Goal: Task Accomplishment & Management: Use online tool/utility

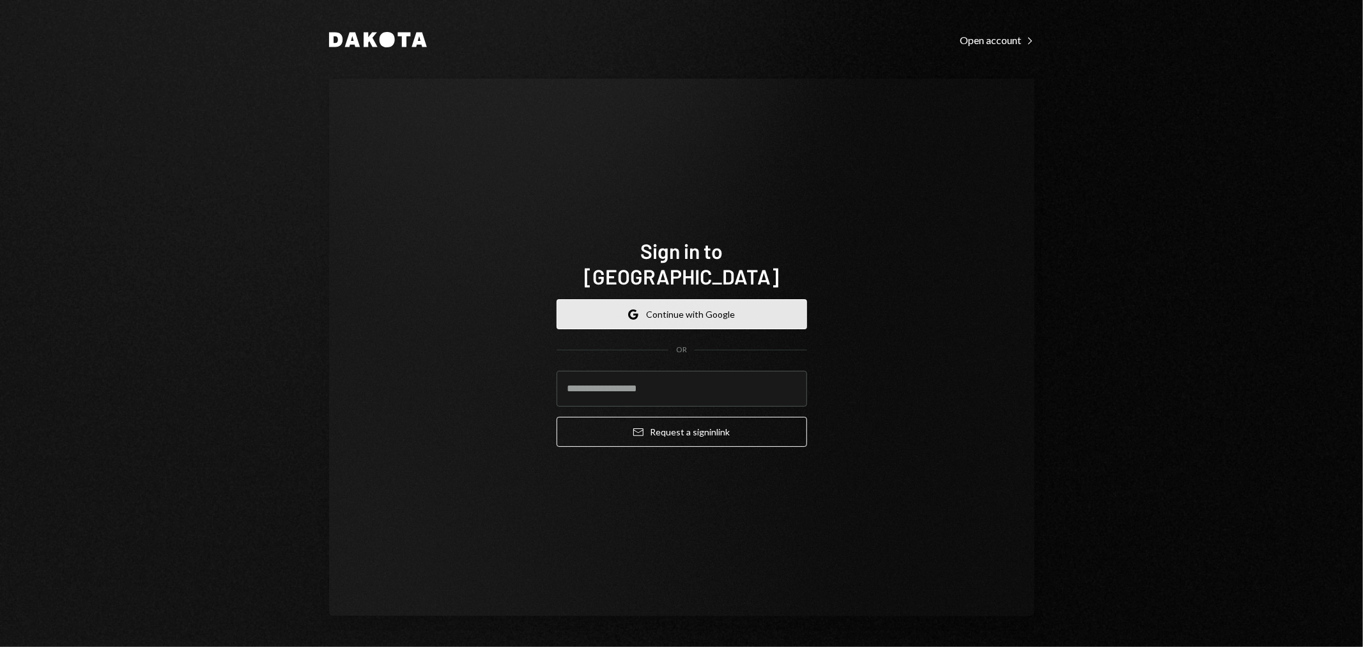
click at [668, 304] on button "Google Continue with Google" at bounding box center [682, 314] width 250 height 30
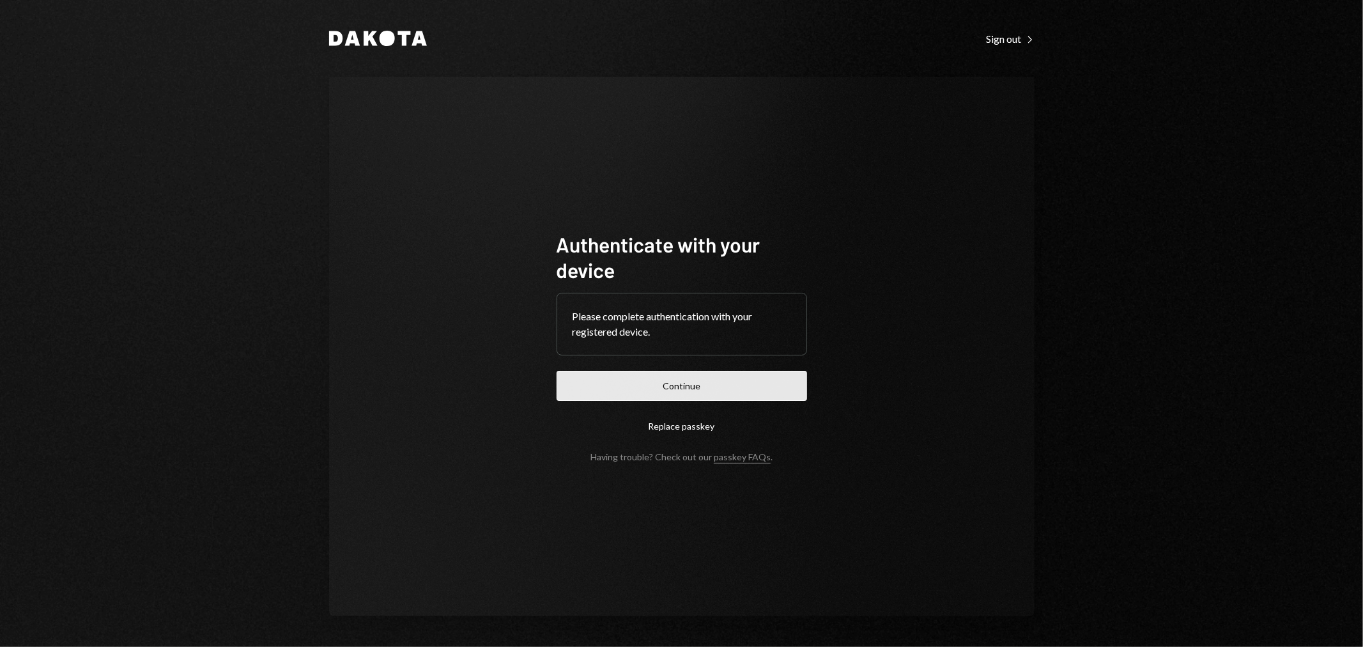
click at [764, 391] on button "Continue" at bounding box center [682, 386] width 250 height 30
click at [731, 381] on button "Continue" at bounding box center [682, 386] width 250 height 30
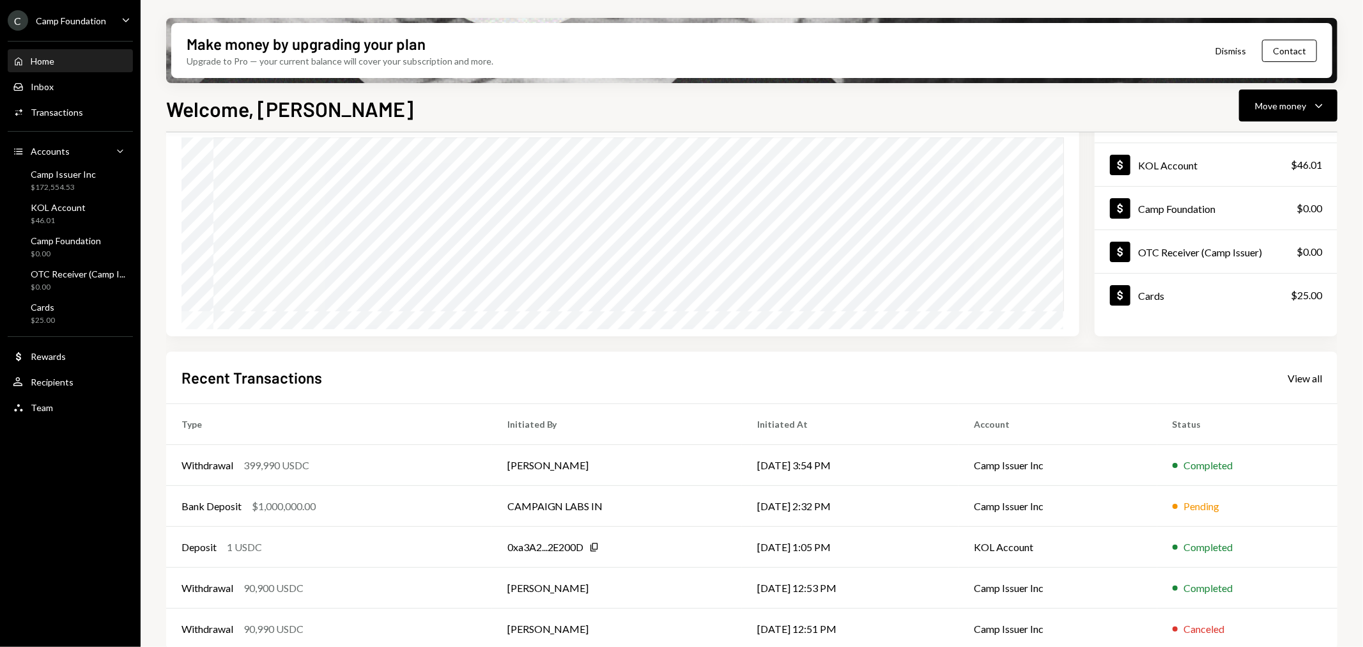
scroll to position [123, 0]
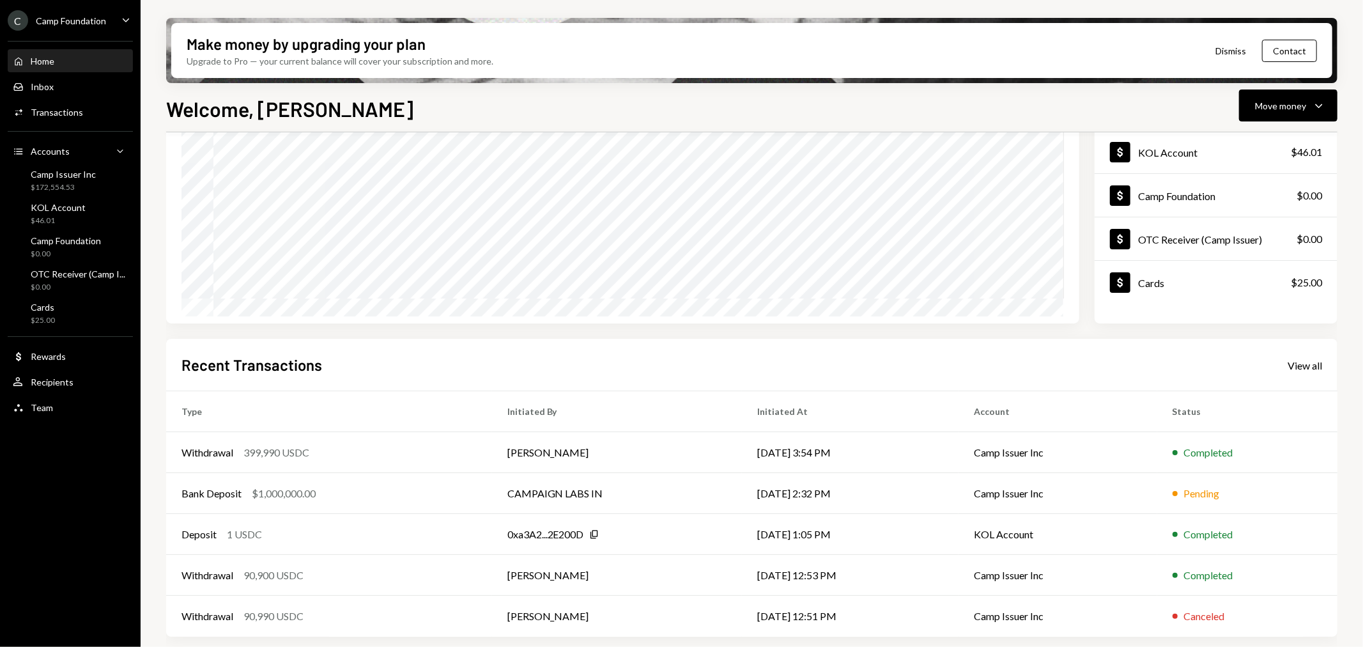
drag, startPoint x: 90, startPoint y: 14, endPoint x: 100, endPoint y: 28, distance: 17.4
click at [90, 14] on div "C Camp Foundation" at bounding box center [57, 20] width 98 height 20
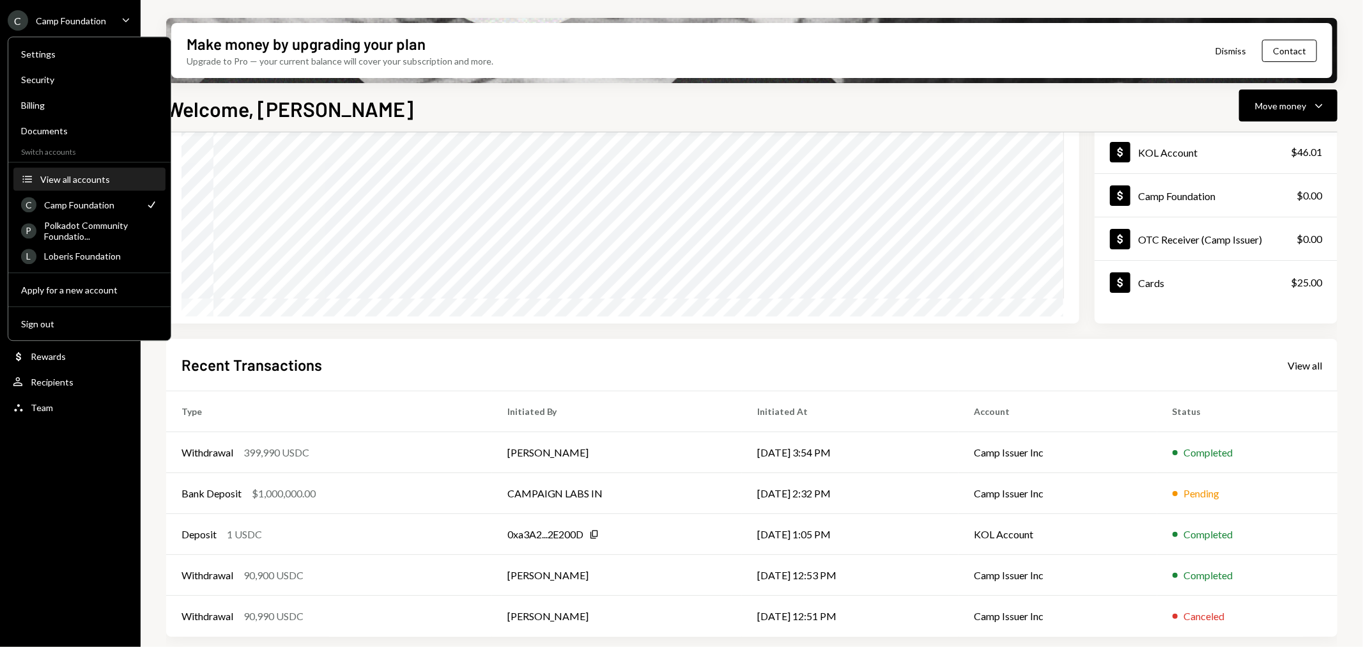
click at [100, 189] on button "Accounts View all accounts" at bounding box center [89, 179] width 152 height 23
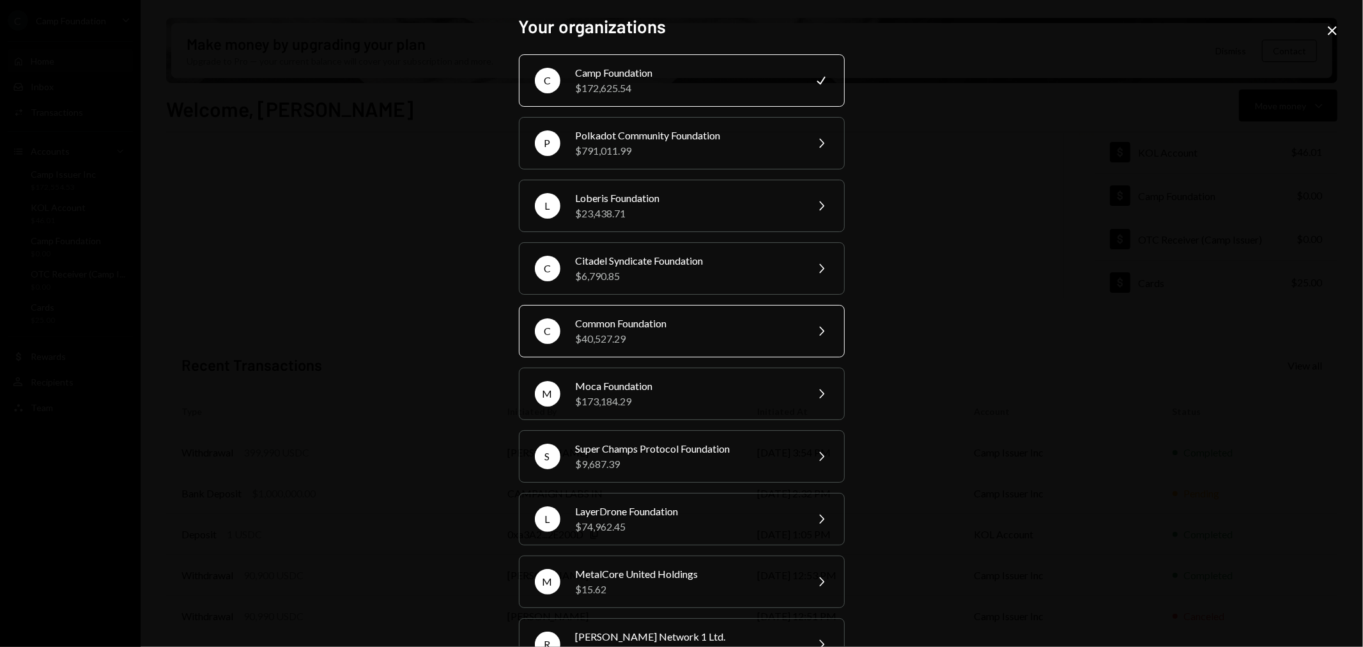
click at [698, 331] on div "$40,527.29" at bounding box center [687, 338] width 222 height 15
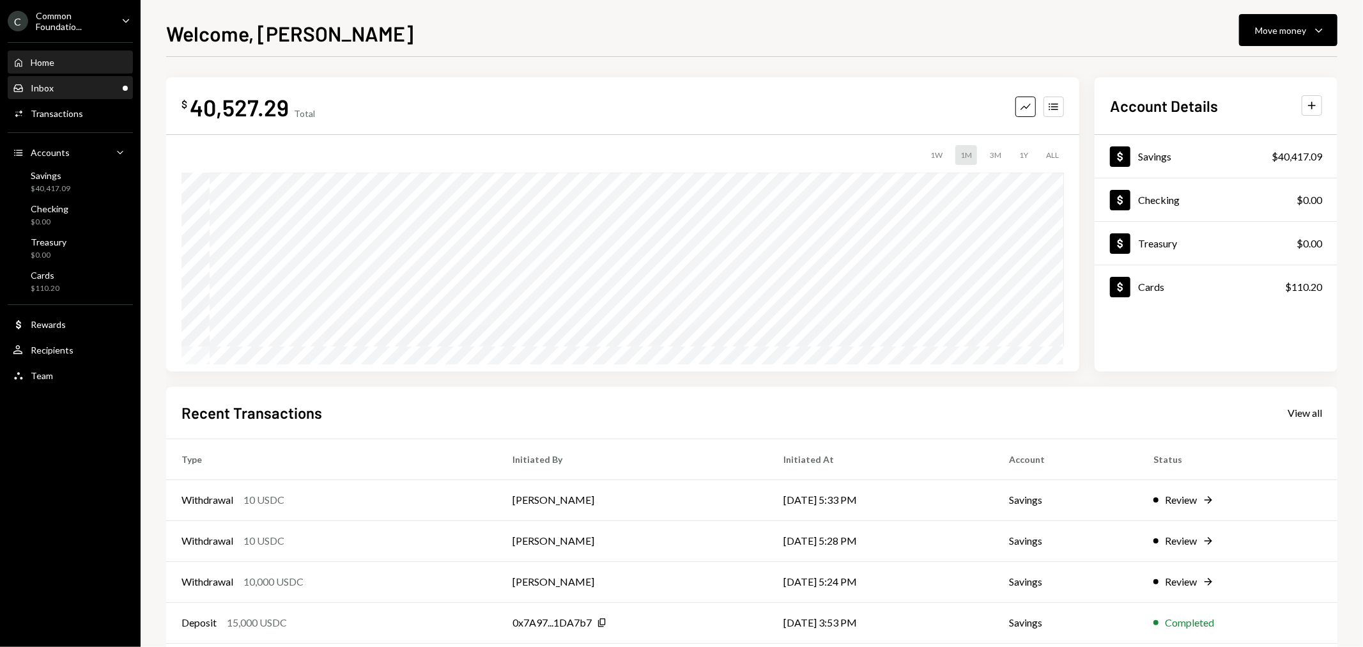
click at [84, 86] on div "Inbox Inbox" at bounding box center [70, 88] width 115 height 12
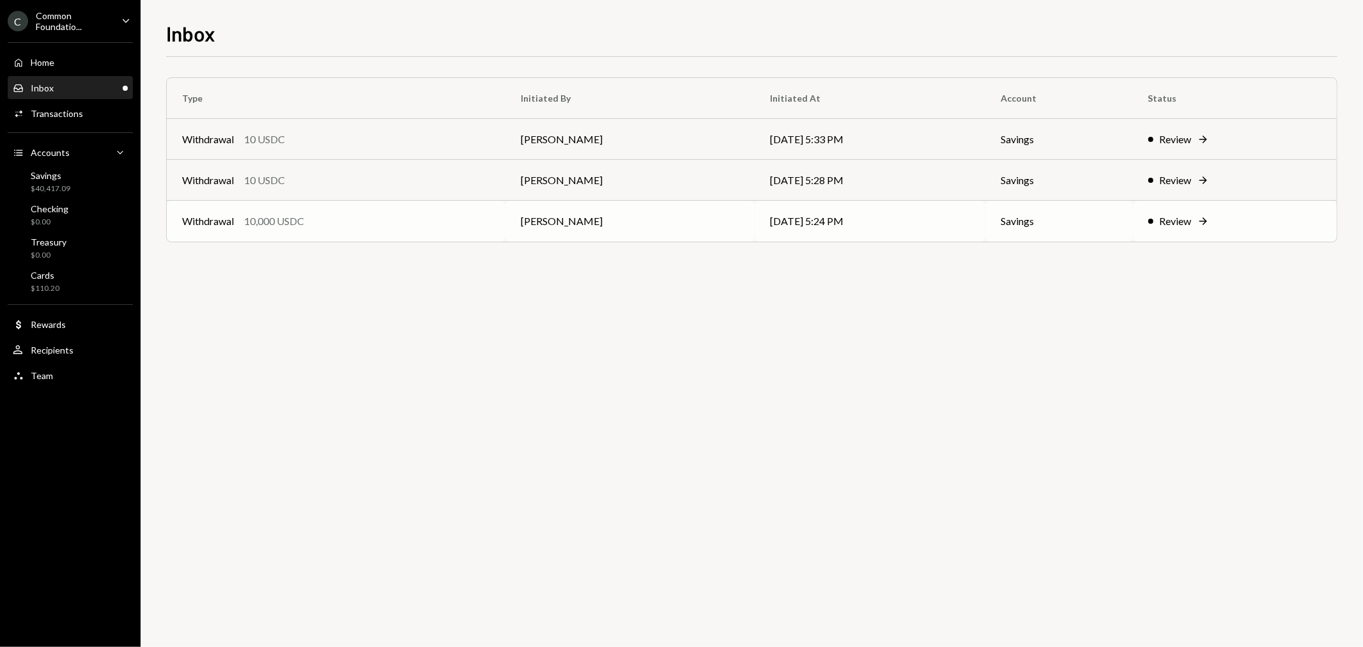
click at [391, 208] on td "Withdrawal 10,000 USDC" at bounding box center [336, 221] width 339 height 41
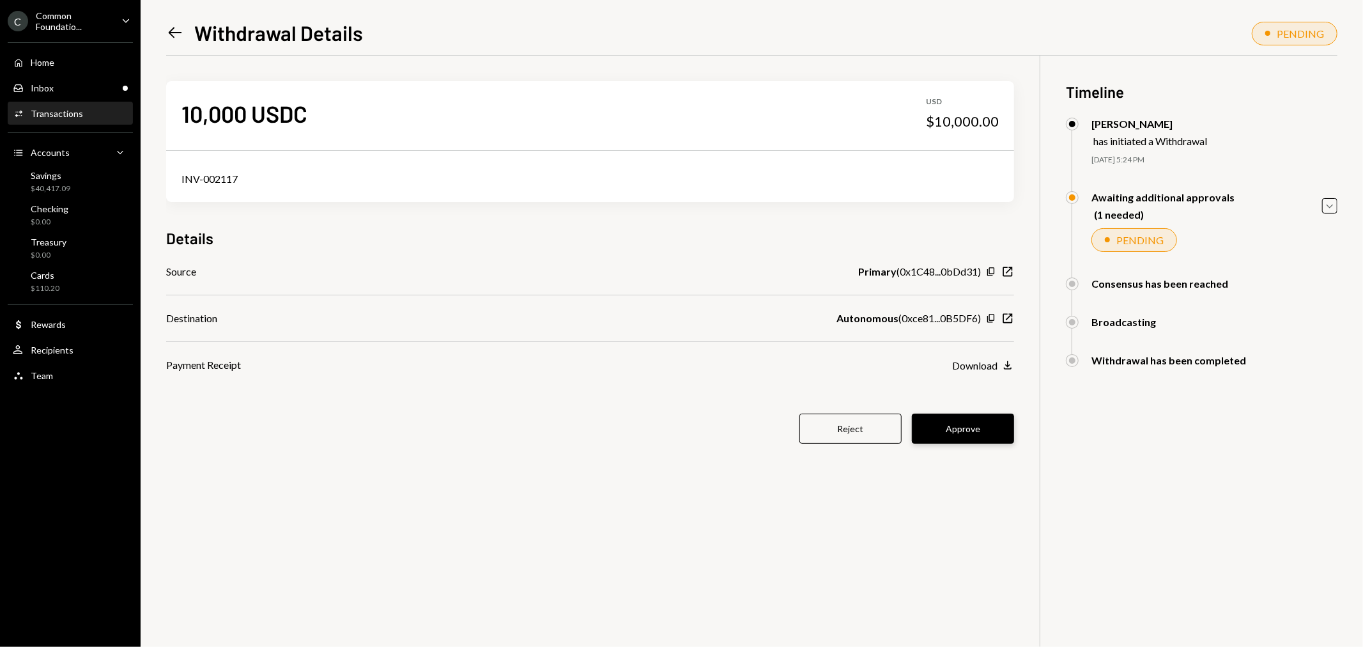
click at [973, 418] on button "Approve" at bounding box center [963, 428] width 102 height 30
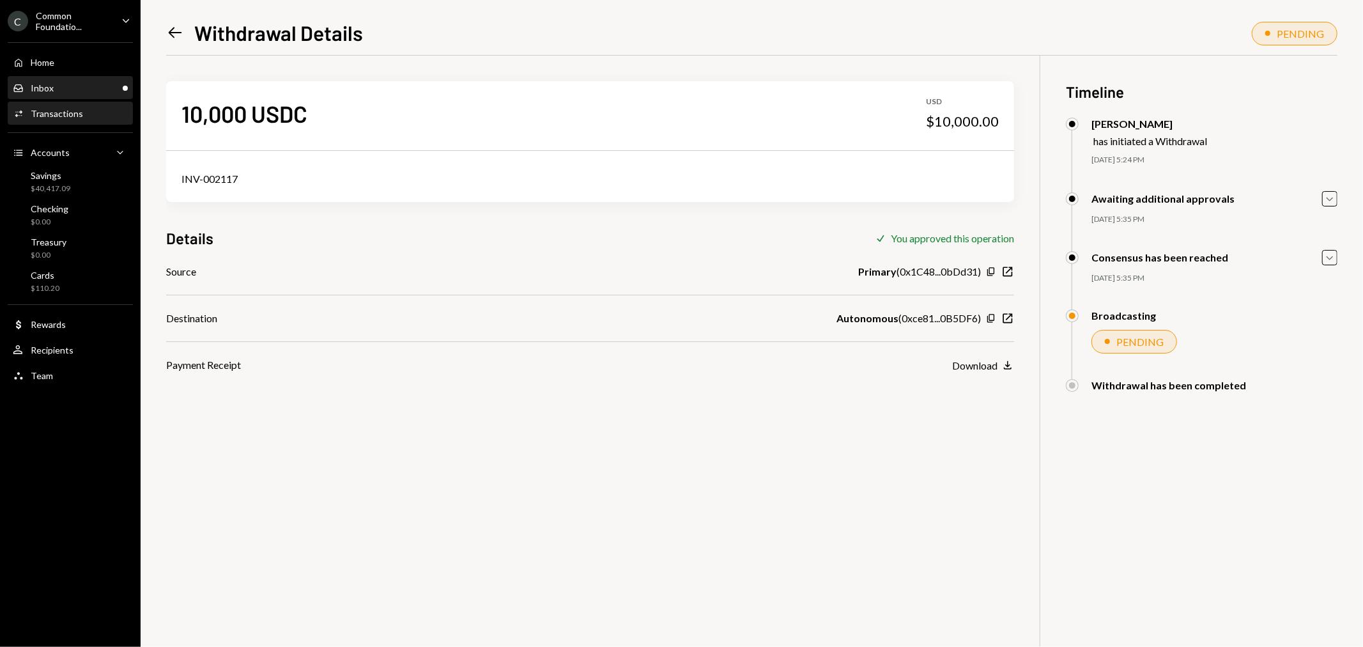
click at [65, 86] on div "Inbox Inbox" at bounding box center [70, 88] width 115 height 12
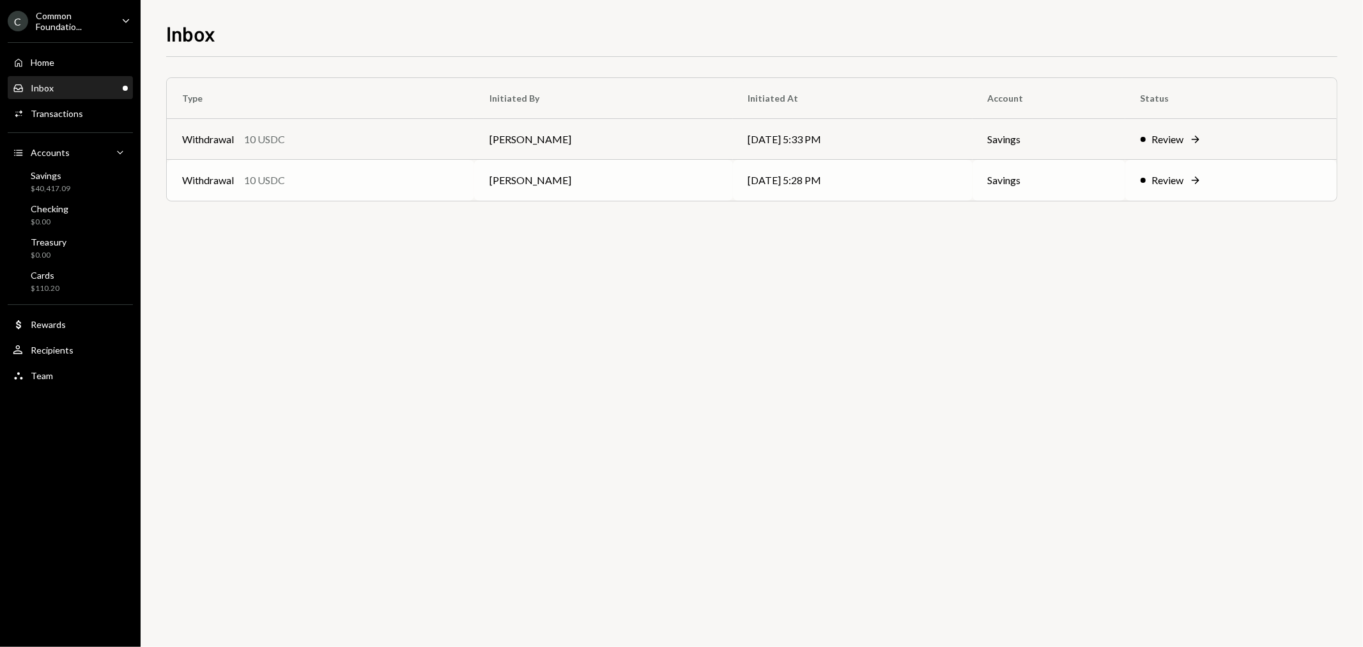
click at [288, 181] on div "Withdrawal 10 USDC" at bounding box center [320, 180] width 277 height 15
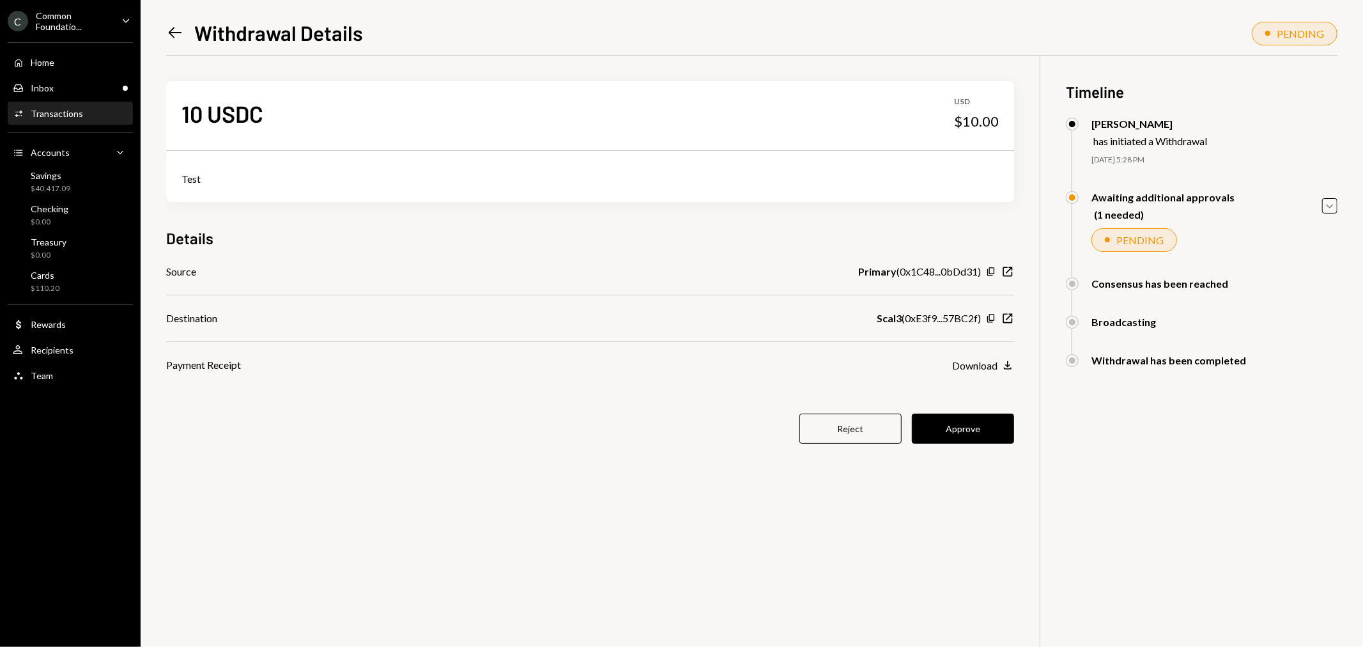
click at [842, 45] on div "Left Arrow Withdrawal Details PENDING 10 USDC USD $10.00 Test Details Source Pr…" at bounding box center [751, 332] width 1171 height 629
drag, startPoint x: 995, startPoint y: 316, endPoint x: 962, endPoint y: 378, distance: 70.3
click at [995, 316] on icon "Copy" at bounding box center [991, 318] width 10 height 10
click at [993, 428] on button "Approve" at bounding box center [963, 428] width 102 height 30
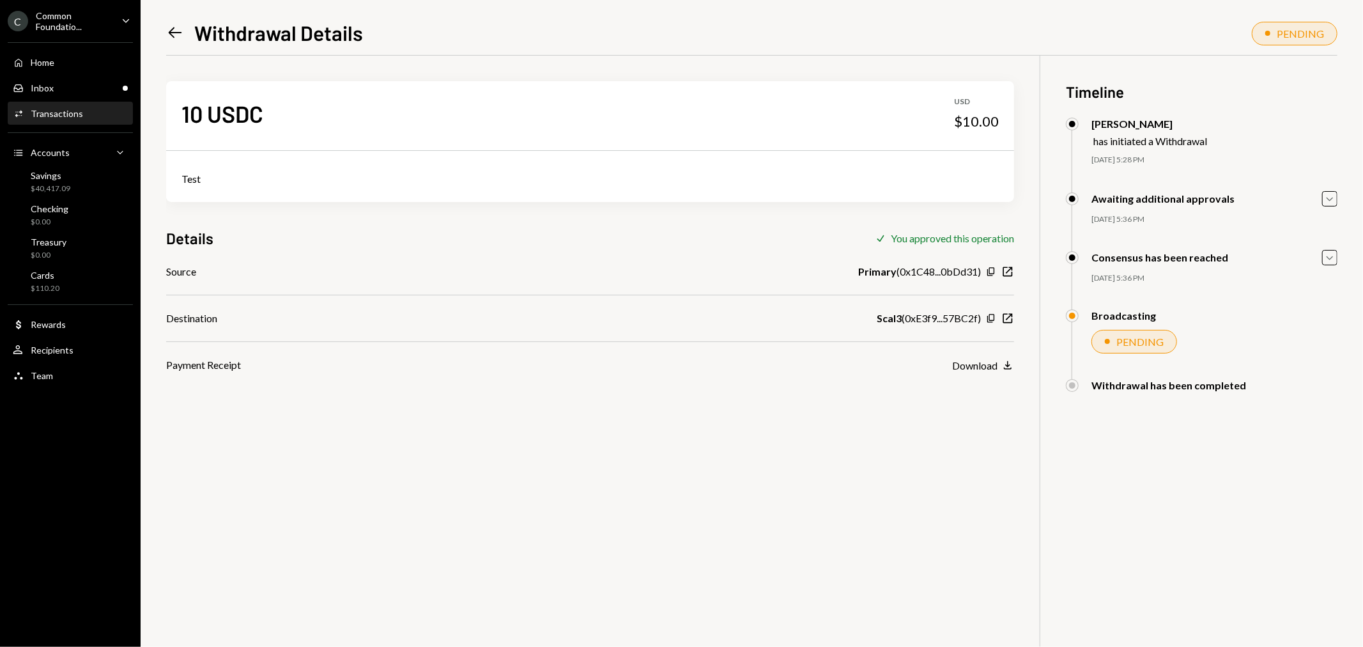
click at [169, 34] on icon "Left Arrow" at bounding box center [175, 33] width 18 height 18
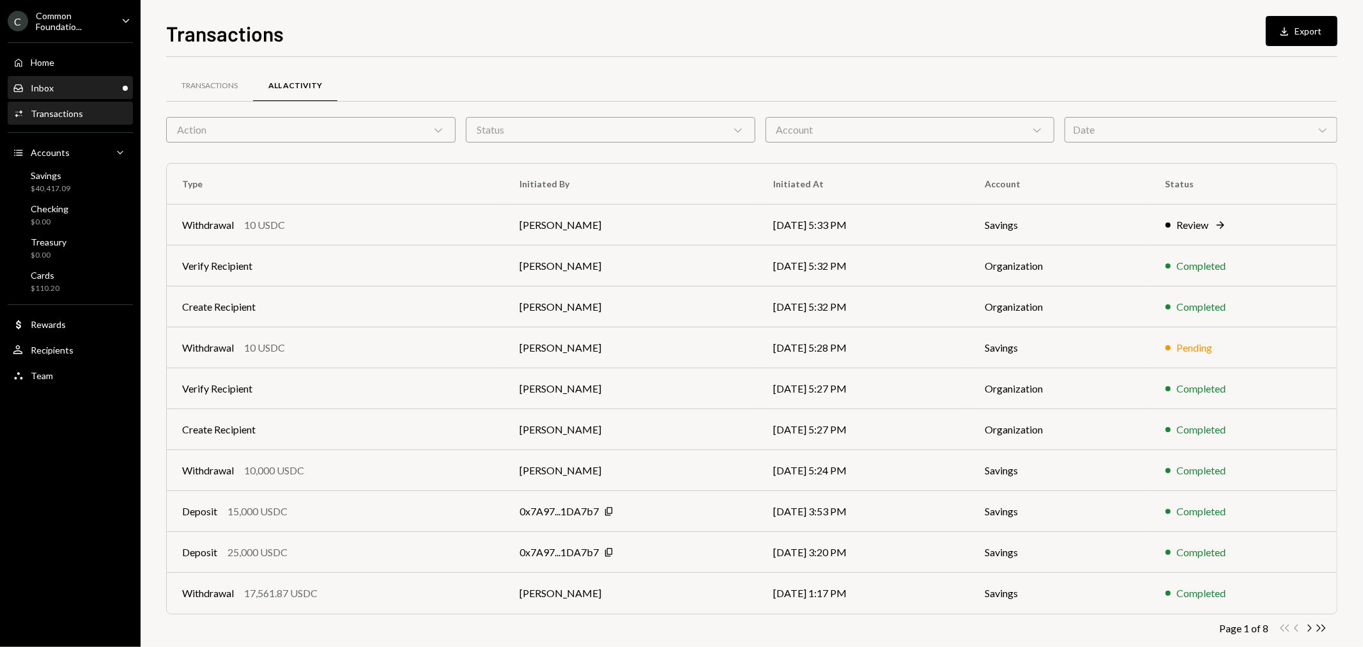
click at [53, 82] on div "Inbox Inbox" at bounding box center [70, 88] width 115 height 12
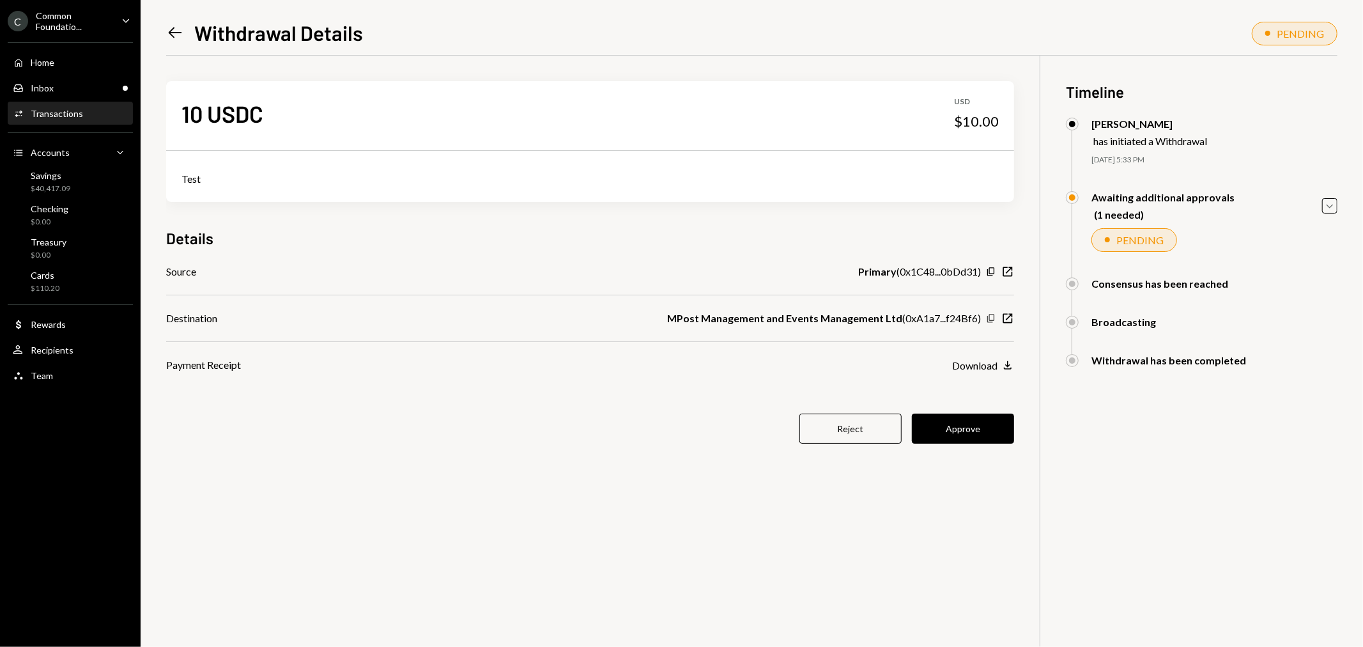
click at [992, 320] on icon "button" at bounding box center [990, 318] width 7 height 8
click at [941, 430] on button "Approve" at bounding box center [963, 428] width 102 height 30
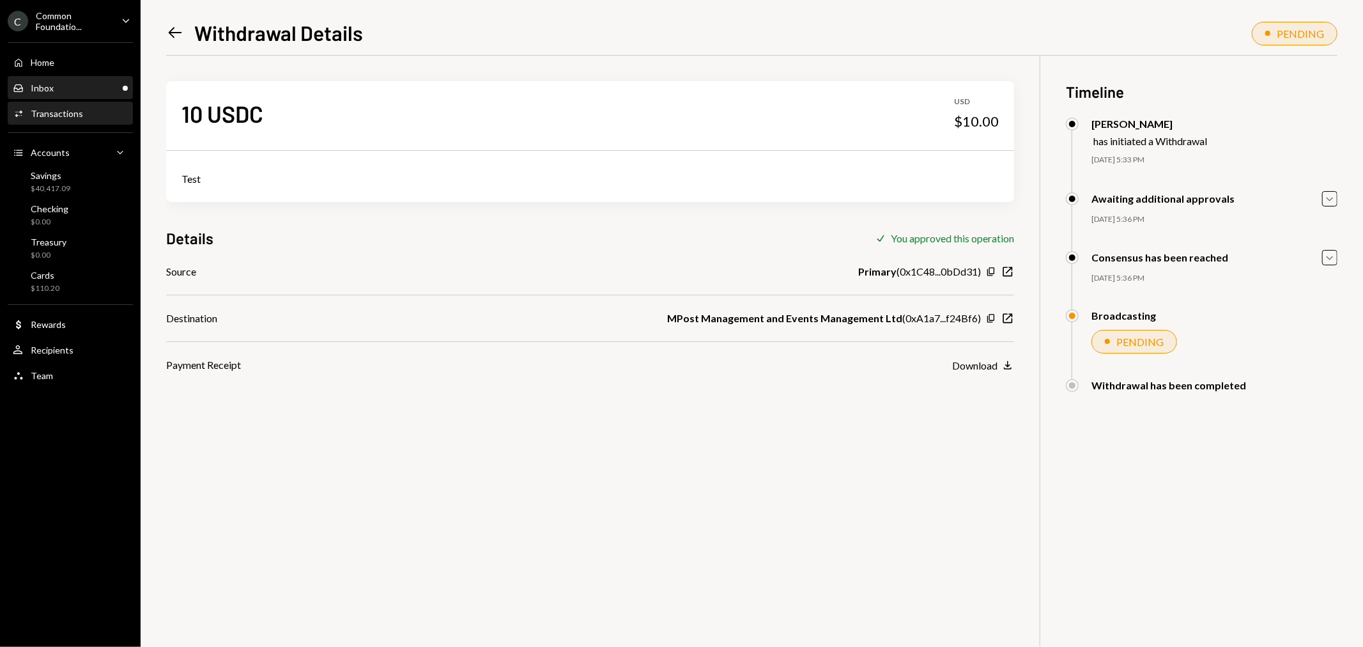
click at [74, 79] on div "Inbox Inbox" at bounding box center [70, 88] width 115 height 22
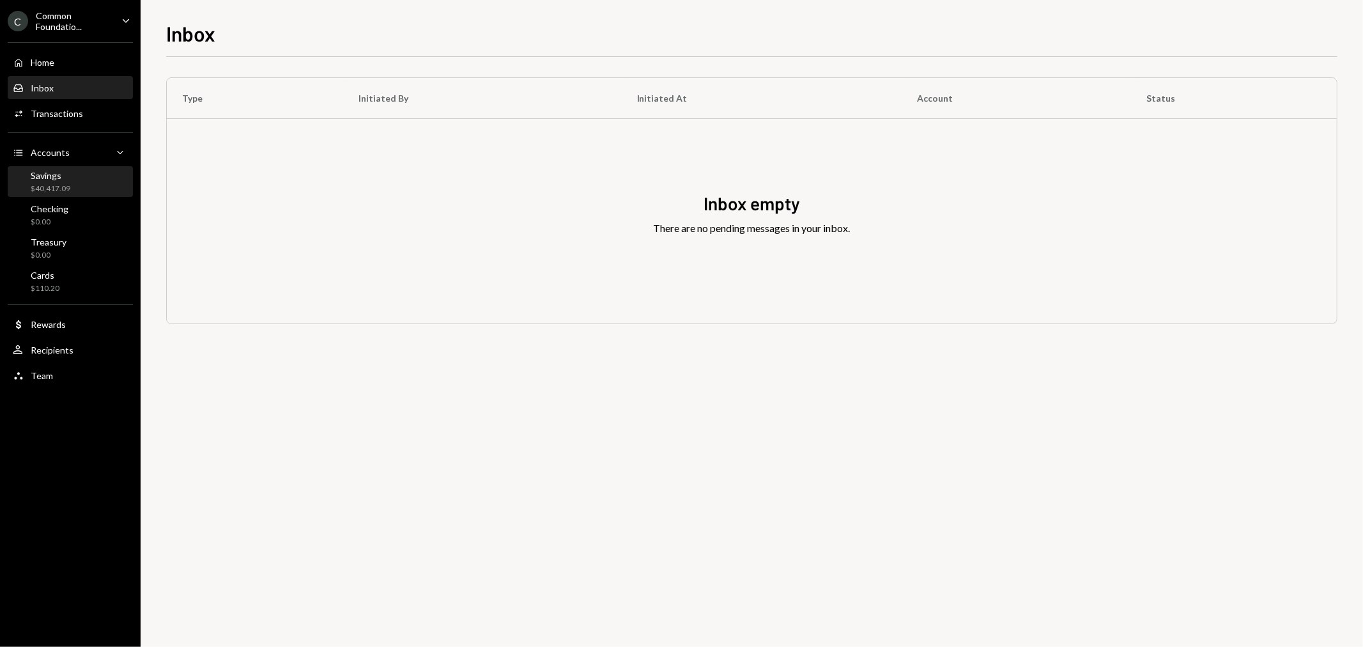
click at [49, 176] on div "Savings" at bounding box center [51, 175] width 40 height 11
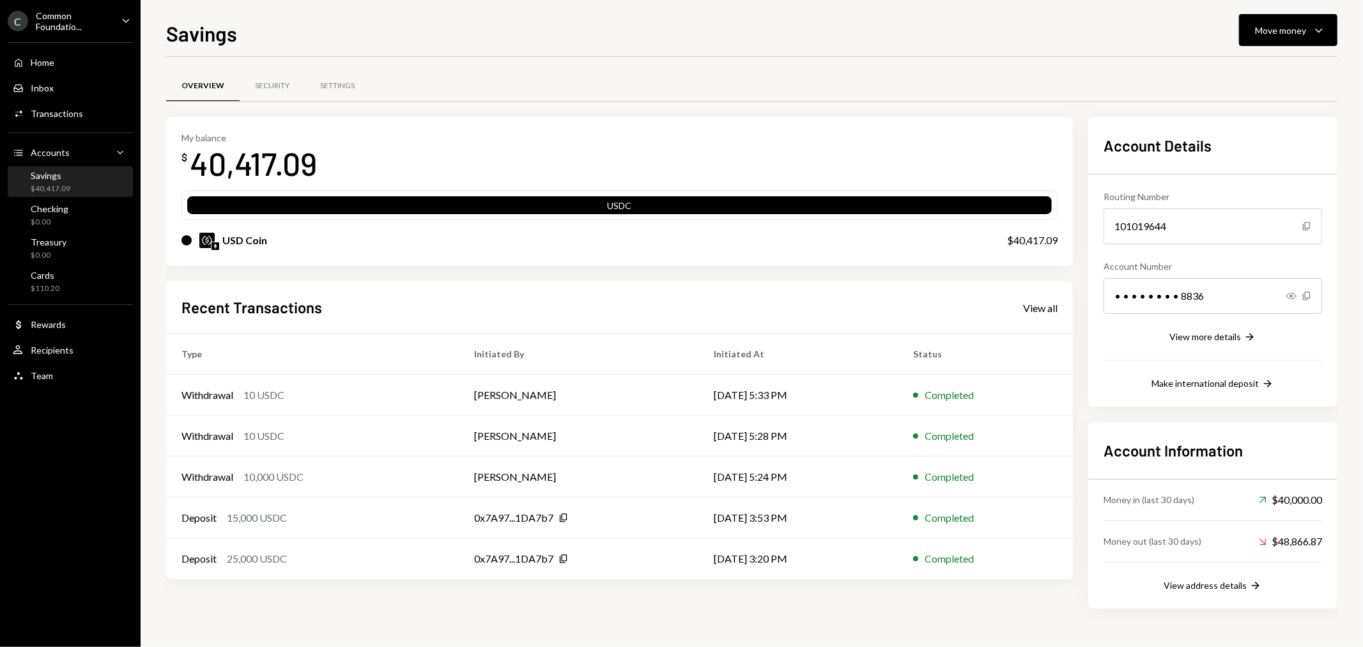
click at [119, 10] on div "C Common Foundatio... Caret Down" at bounding box center [70, 21] width 141 height 22
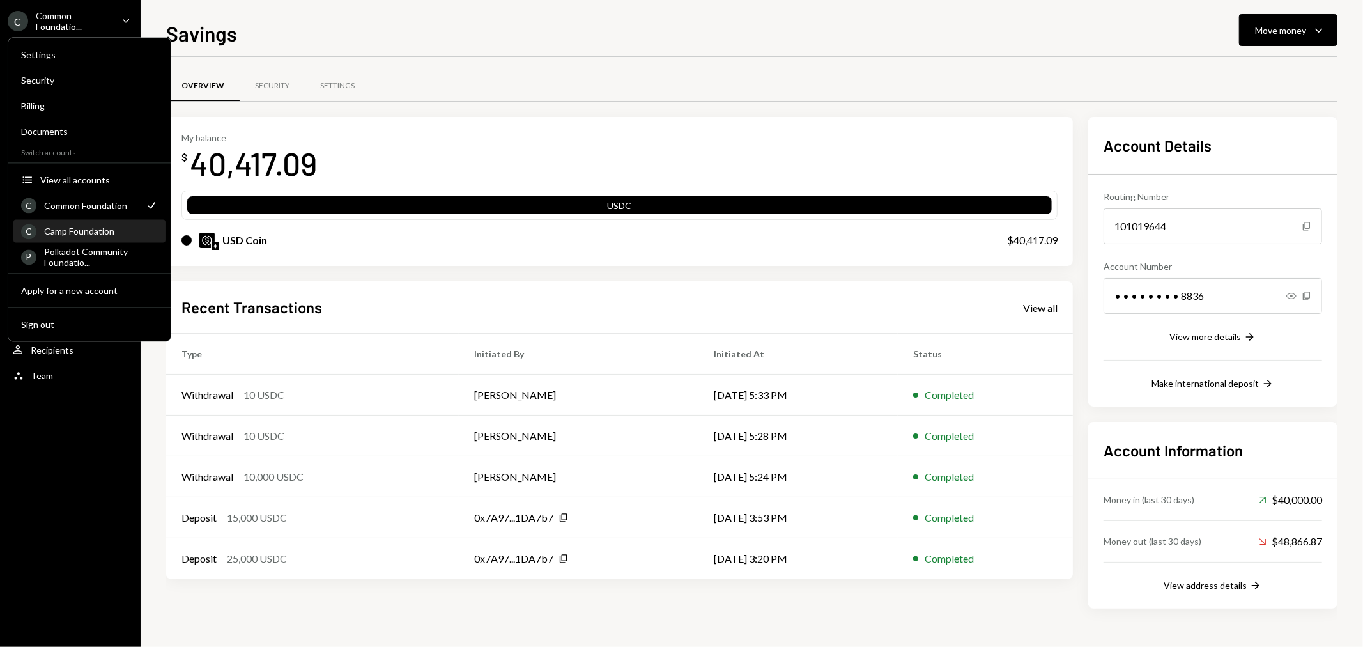
click at [99, 233] on div "Camp Foundation" at bounding box center [101, 231] width 114 height 11
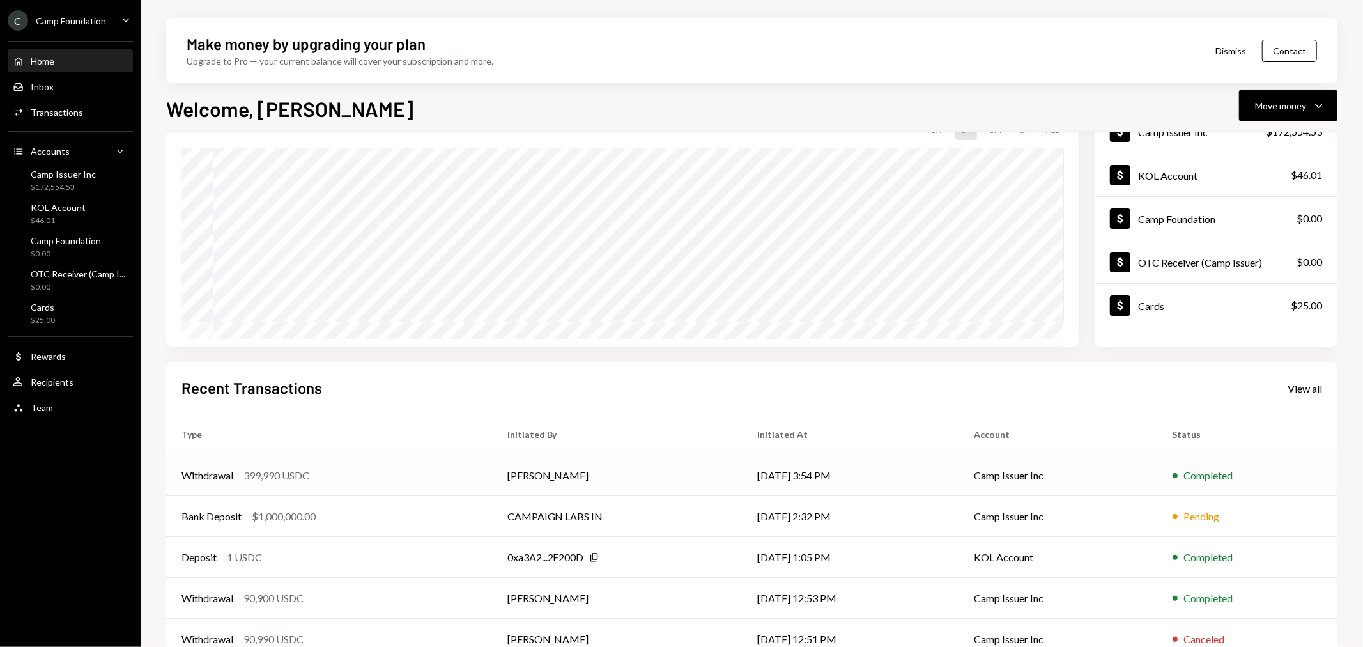
scroll to position [123, 0]
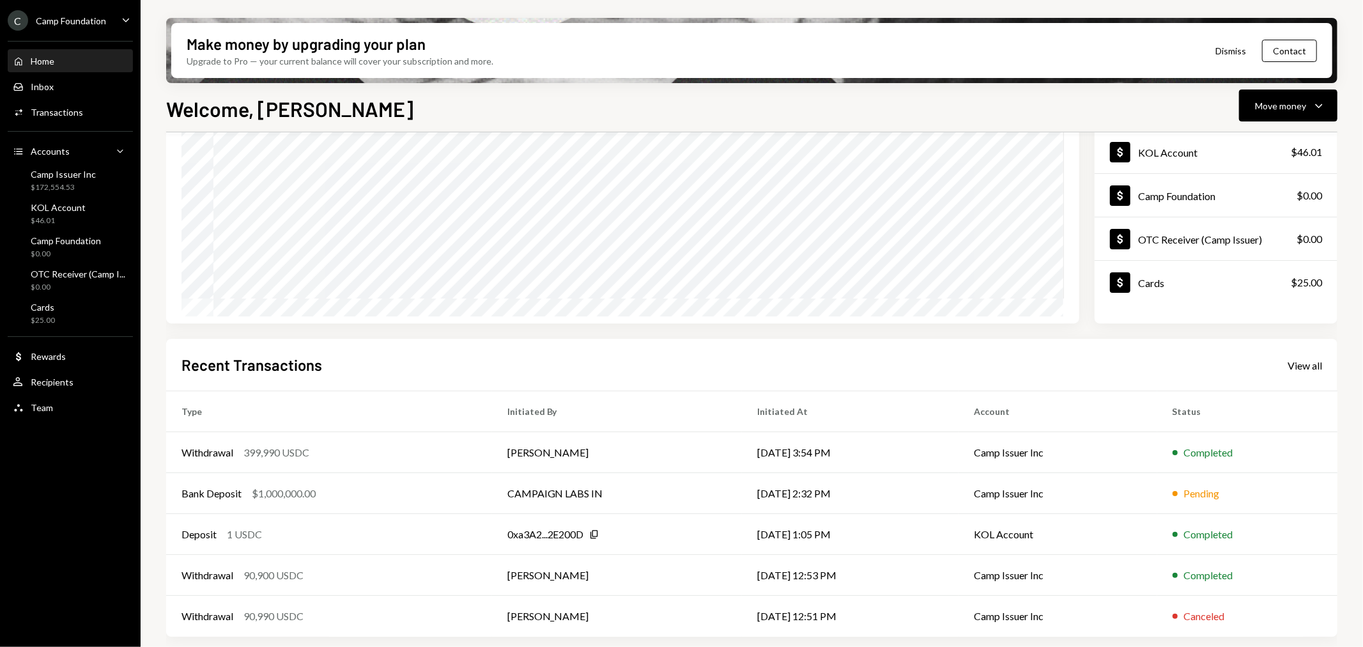
click at [64, 64] on div "Home Home" at bounding box center [70, 62] width 115 height 12
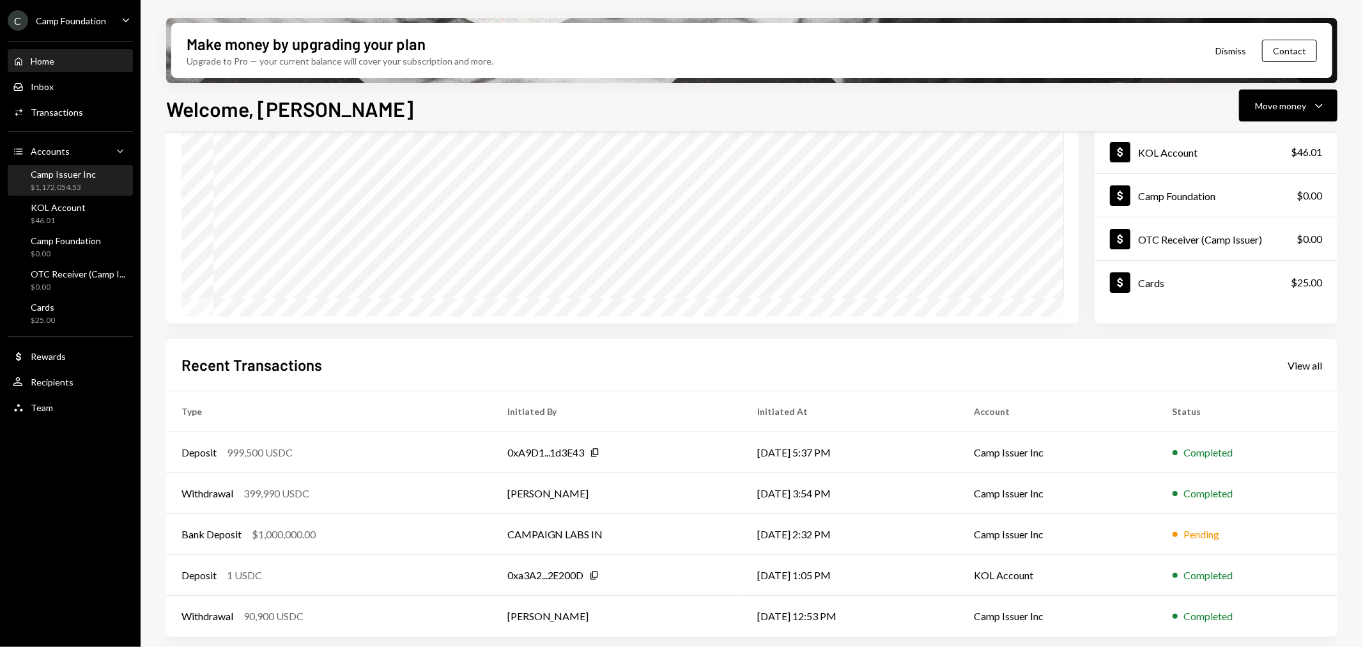
click at [61, 182] on div "$1,172,054.53" at bounding box center [63, 187] width 65 height 11
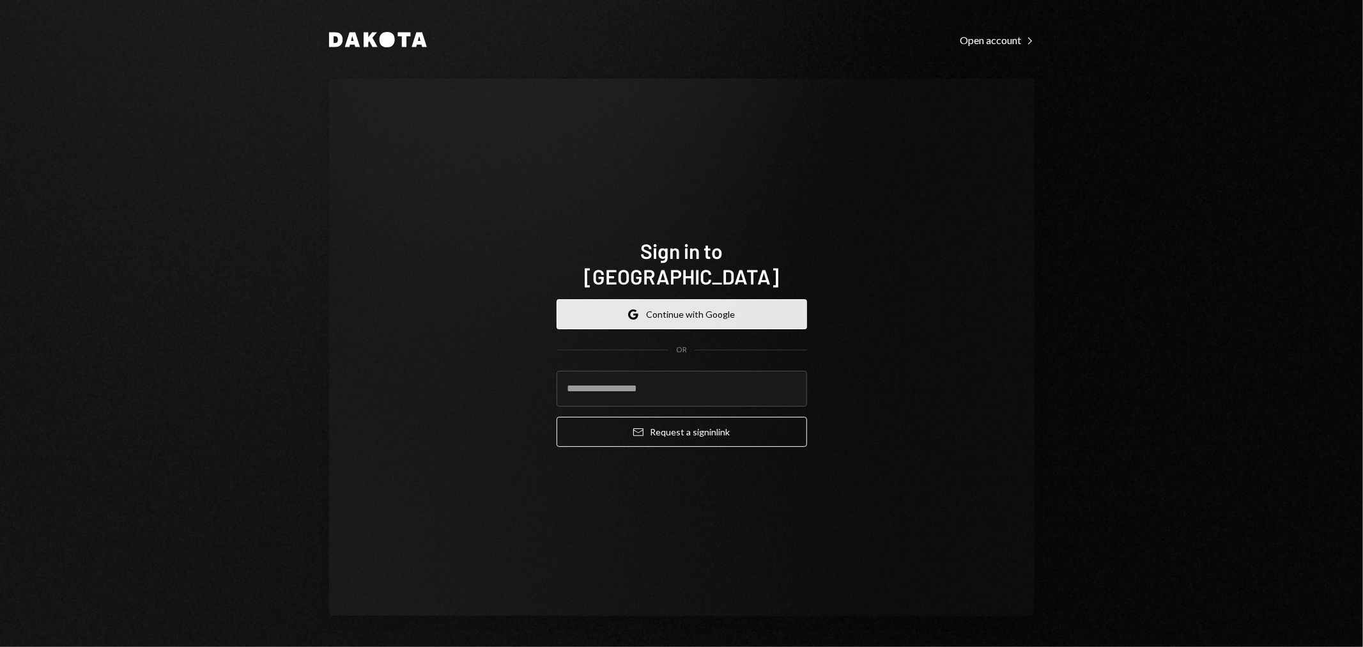
click at [746, 302] on button "Google Continue with Google" at bounding box center [682, 314] width 250 height 30
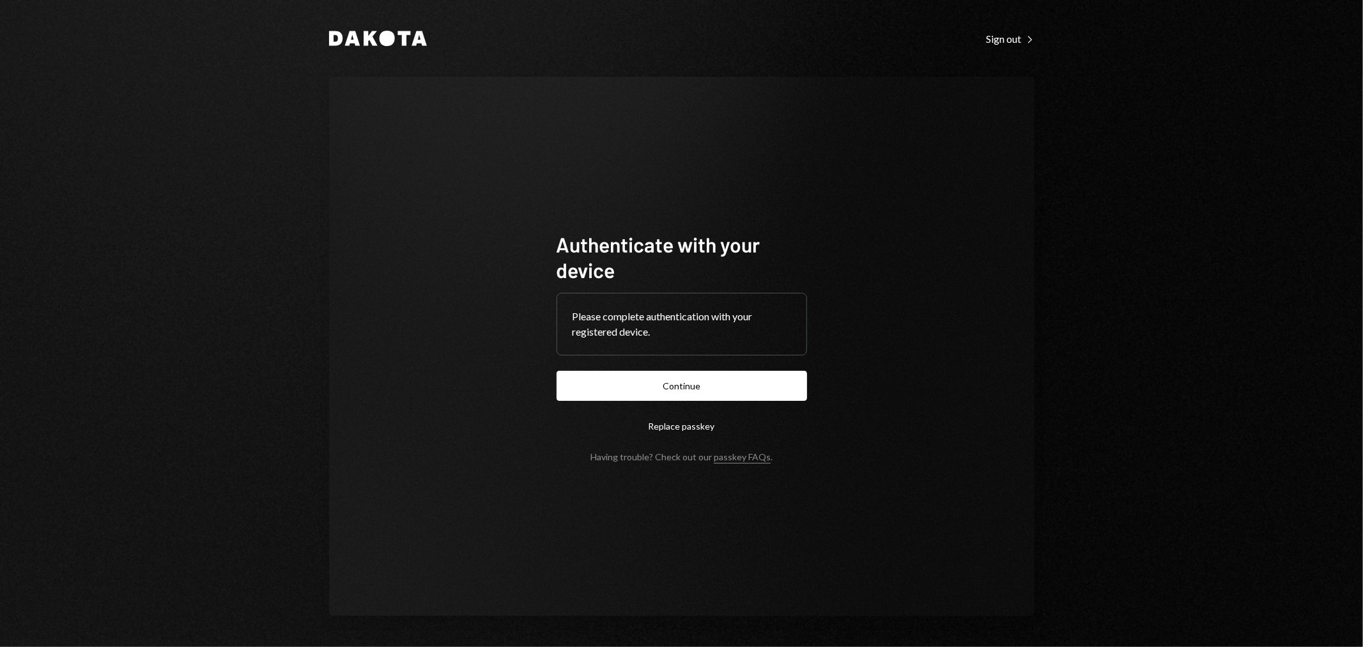
click at [752, 386] on button "Continue" at bounding box center [682, 386] width 250 height 30
click at [705, 391] on button "Continue" at bounding box center [682, 386] width 250 height 30
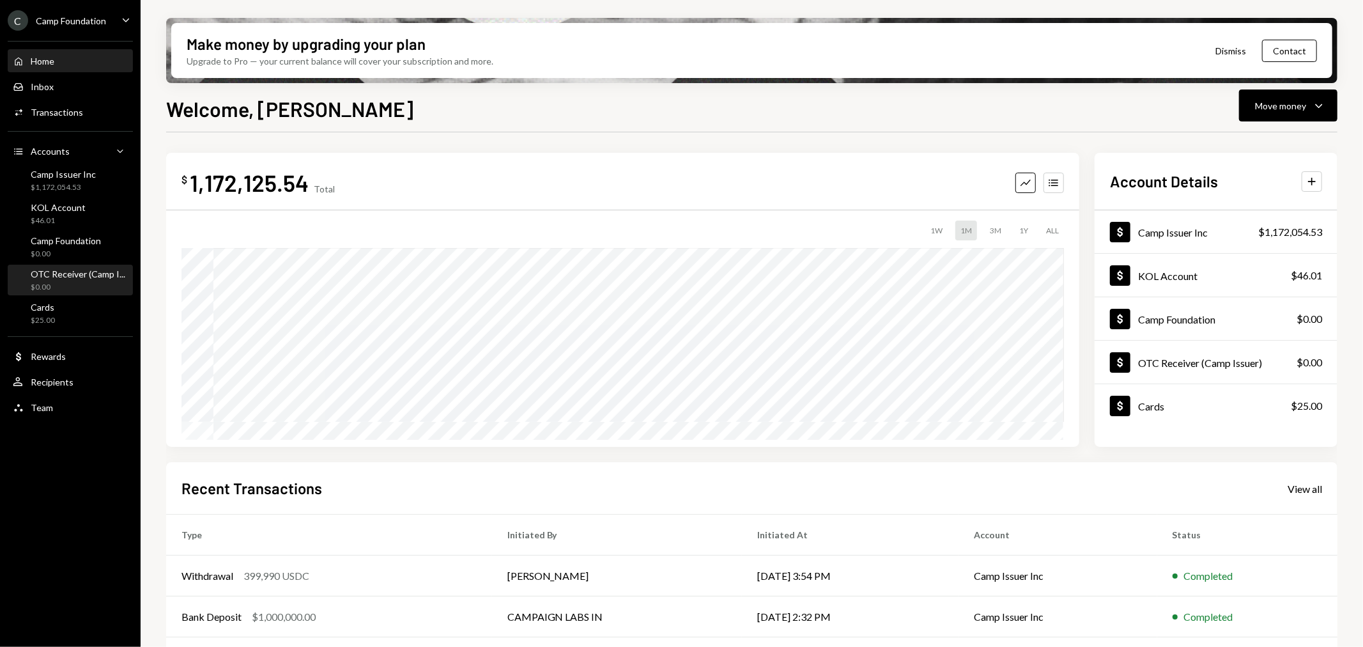
click at [79, 275] on div "OTC Receiver (Camp I..." at bounding box center [78, 273] width 95 height 11
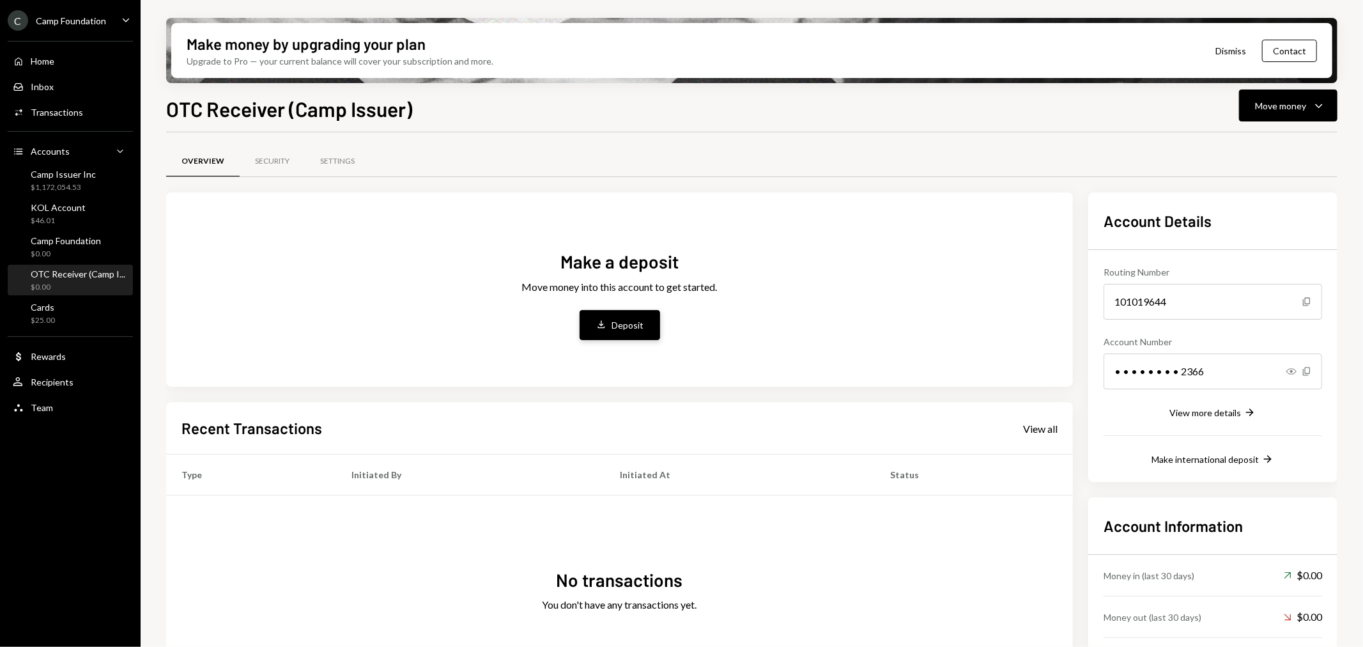
click at [614, 332] on button "Deposit Deposit" at bounding box center [620, 325] width 81 height 30
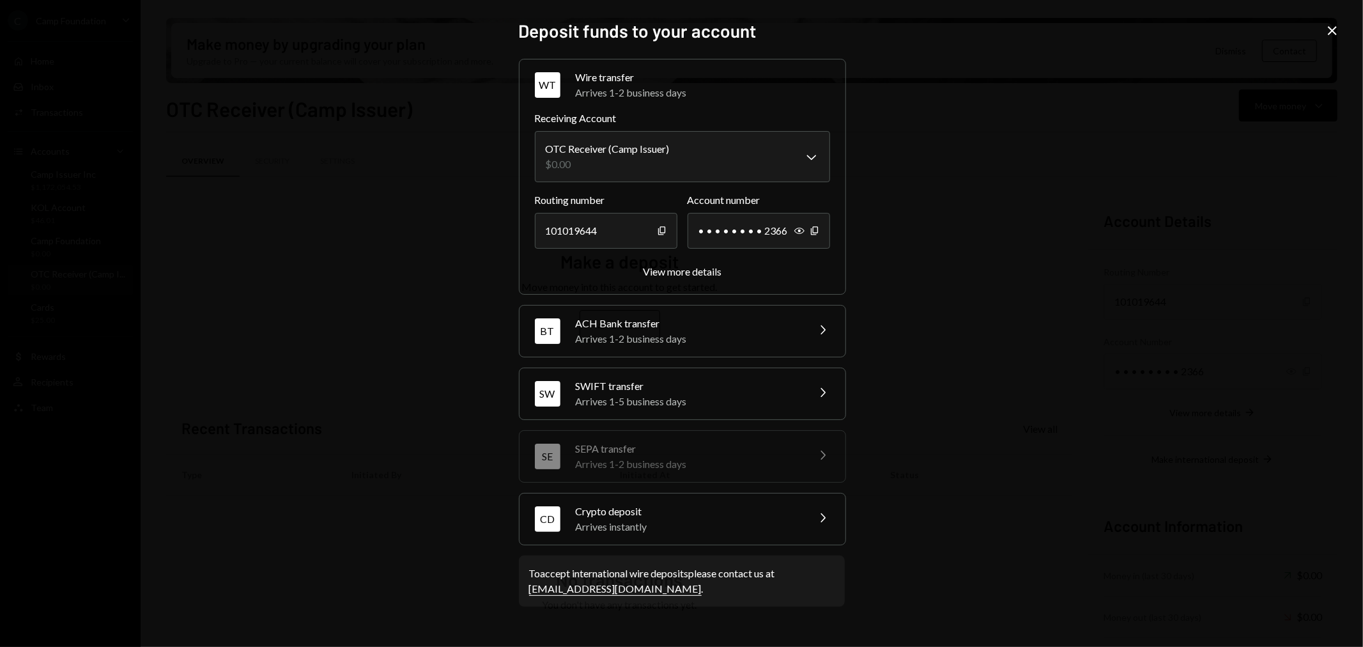
click at [742, 512] on div "Crypto deposit" at bounding box center [688, 511] width 224 height 15
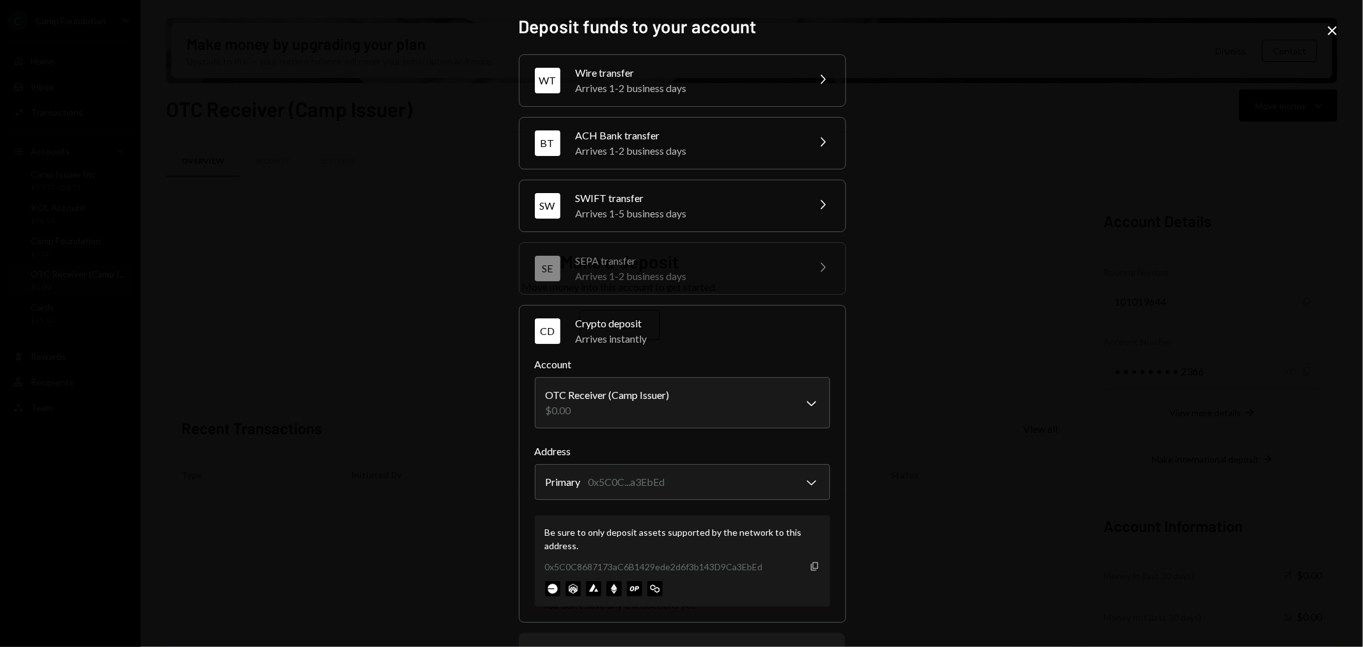
click at [814, 566] on icon "Copy" at bounding box center [815, 566] width 10 height 10
click at [1327, 26] on icon "Close" at bounding box center [1332, 30] width 15 height 15
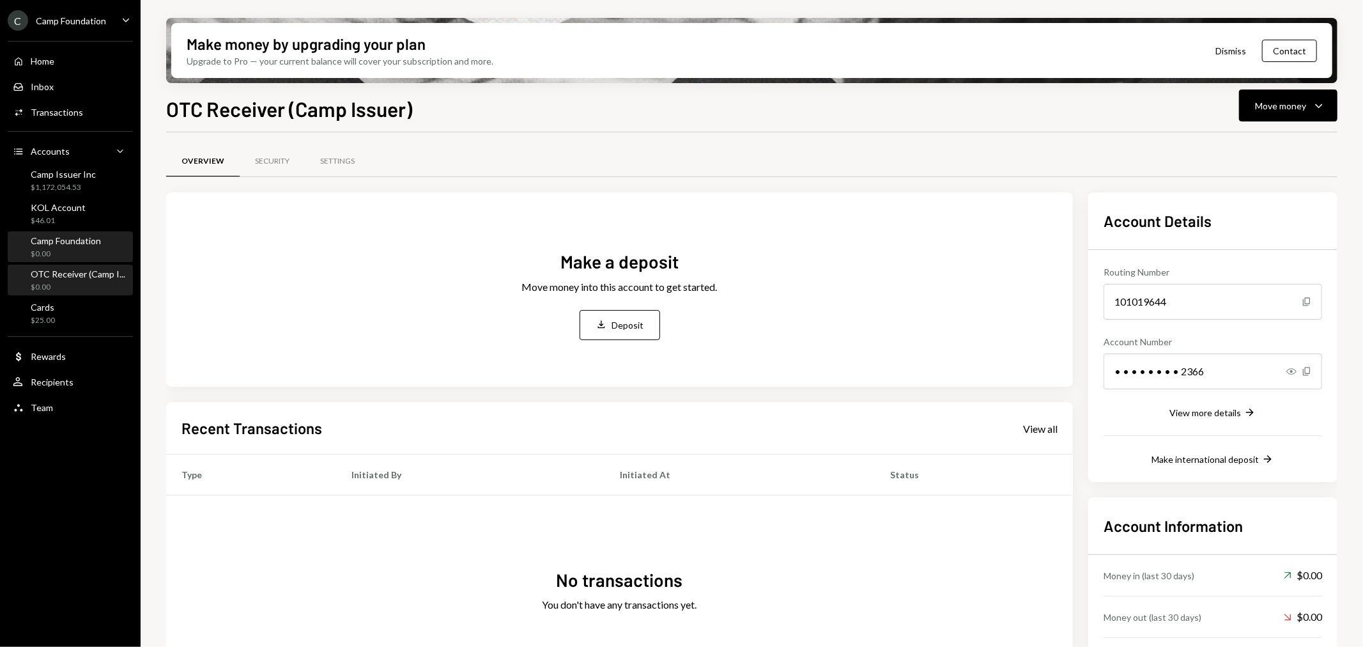
click at [70, 241] on div "Camp Foundation" at bounding box center [66, 240] width 70 height 11
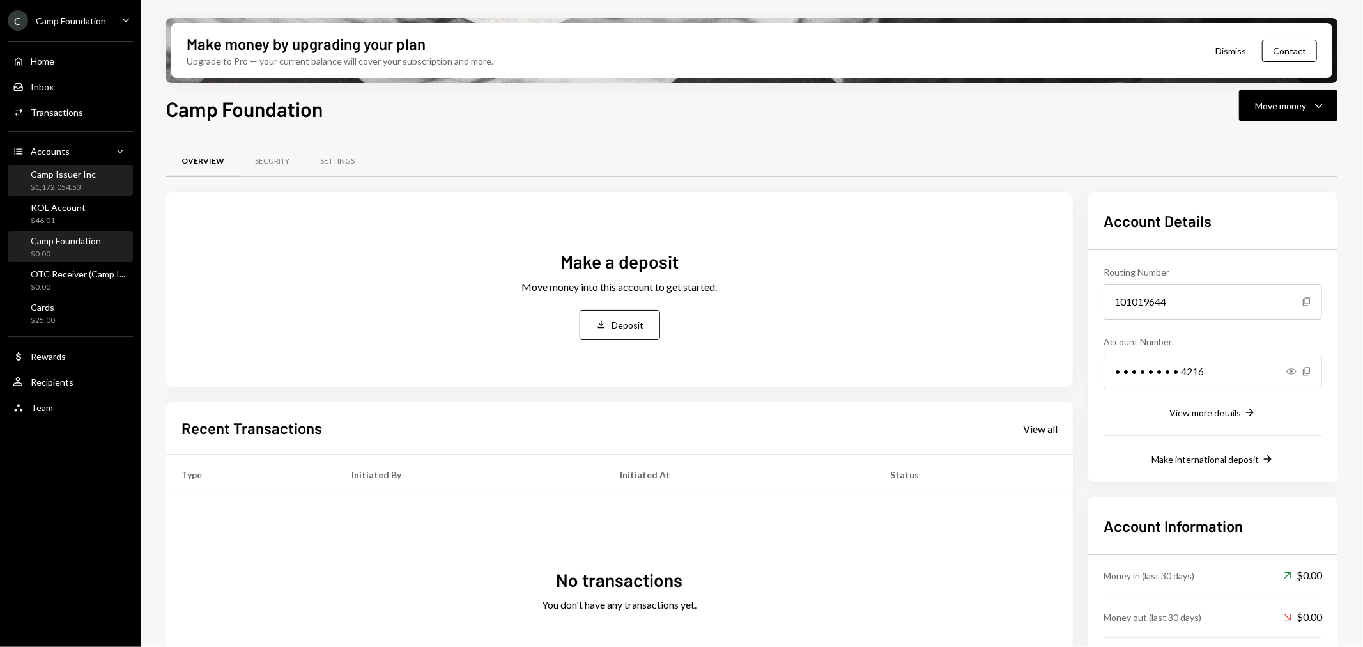
click at [68, 176] on div "Camp Issuer Inc" at bounding box center [63, 174] width 65 height 11
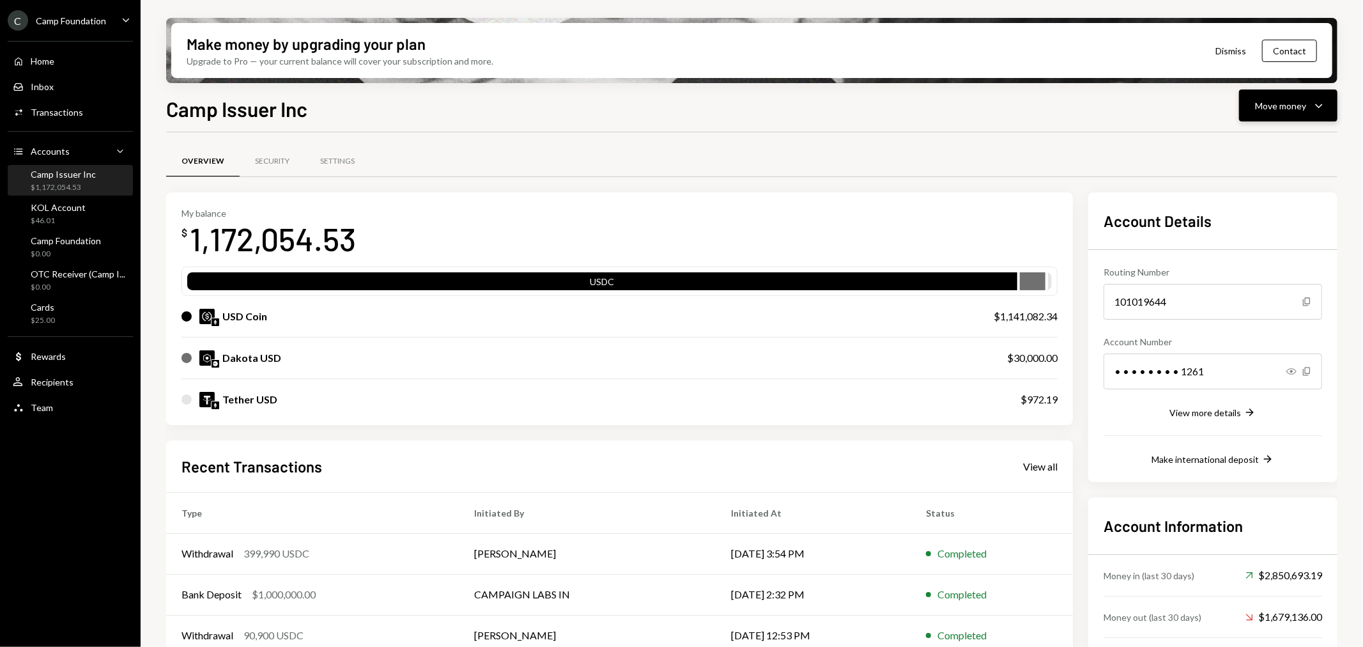
click at [1288, 100] on div "Move money" at bounding box center [1280, 105] width 51 height 13
